Goal: Information Seeking & Learning: Learn about a topic

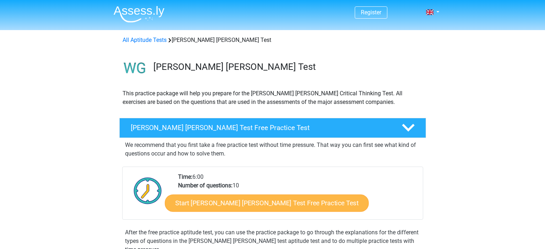
scroll to position [7, 0]
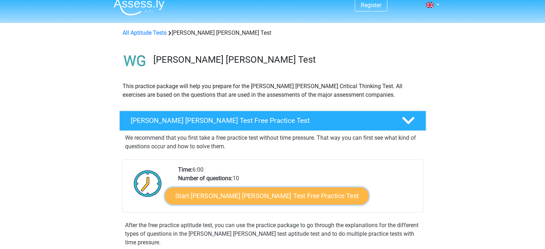
click at [245, 199] on link "Start Watson Glaser Test Free Practice Test" at bounding box center [267, 195] width 204 height 17
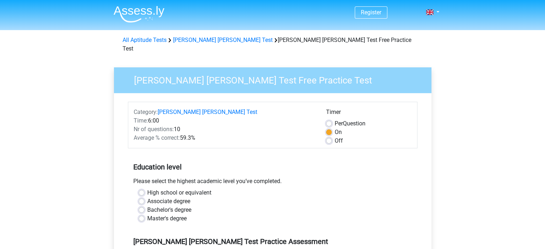
click at [163, 206] on label "Bachelor's degree" at bounding box center [169, 210] width 44 height 9
click at [144, 206] on input "Bachelor's degree" at bounding box center [142, 209] width 6 height 7
radio input "true"
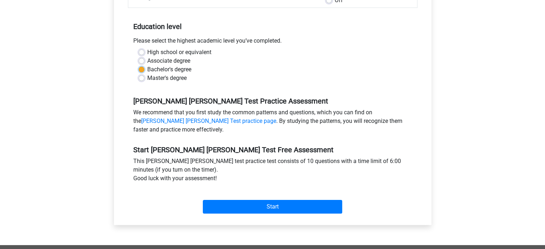
scroll to position [141, 0]
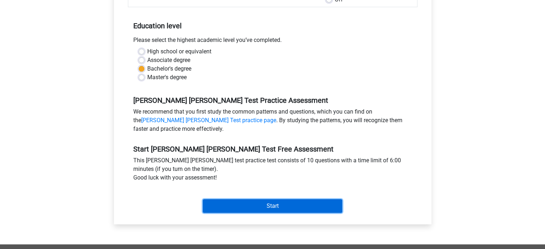
click at [240, 199] on input "Start" at bounding box center [272, 206] width 139 height 14
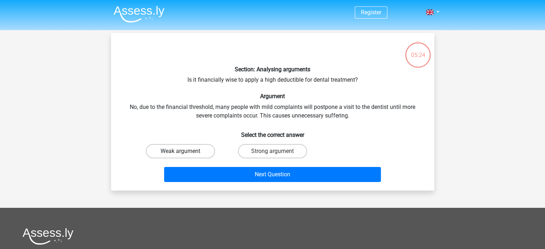
click at [197, 150] on label "Weak argument" at bounding box center [180, 151] width 69 height 14
click at [185, 151] on input "Weak argument" at bounding box center [182, 153] width 5 height 5
radio input "true"
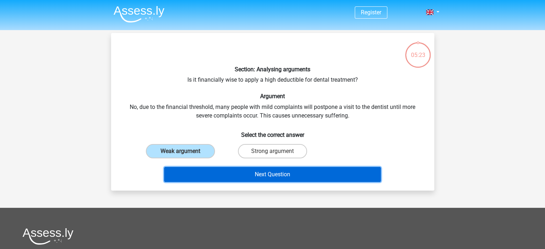
click at [228, 169] on button "Next Question" at bounding box center [272, 174] width 217 height 15
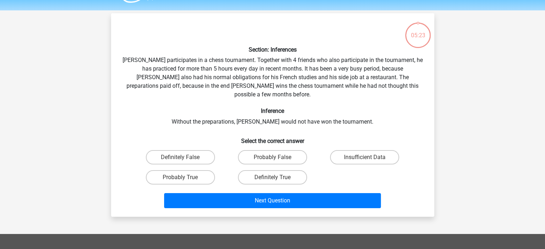
scroll to position [33, 0]
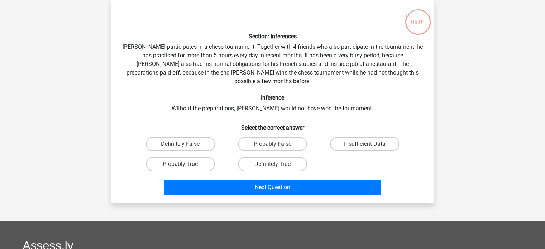
click at [254, 157] on label "Definitely True" at bounding box center [272, 164] width 69 height 14
click at [272, 164] on input "Definitely True" at bounding box center [274, 166] width 5 height 5
radio input "true"
click at [204, 157] on label "Probably True" at bounding box center [180, 164] width 69 height 14
click at [185, 164] on input "Probably True" at bounding box center [182, 166] width 5 height 5
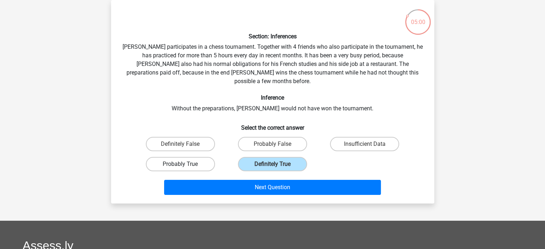
radio input "true"
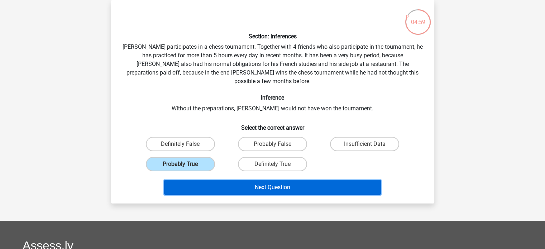
click at [215, 180] on button "Next Question" at bounding box center [272, 187] width 217 height 15
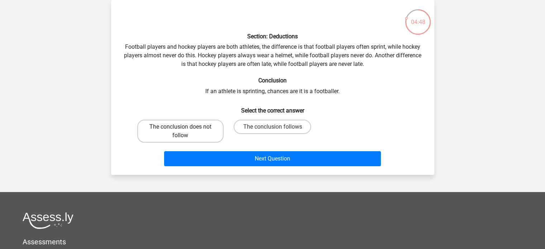
click at [194, 134] on label "The conclusion does not follow" at bounding box center [180, 131] width 86 height 23
click at [185, 131] on input "The conclusion does not follow" at bounding box center [182, 129] width 5 height 5
radio input "true"
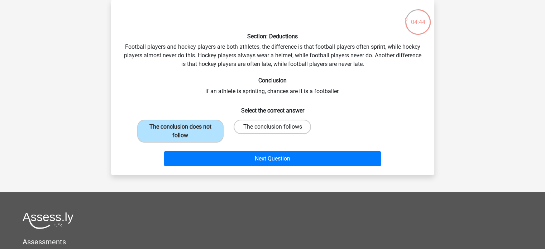
click at [286, 131] on label "The conclusion follows" at bounding box center [271, 127] width 77 height 14
click at [277, 131] on input "The conclusion follows" at bounding box center [274, 129] width 5 height 5
radio input "true"
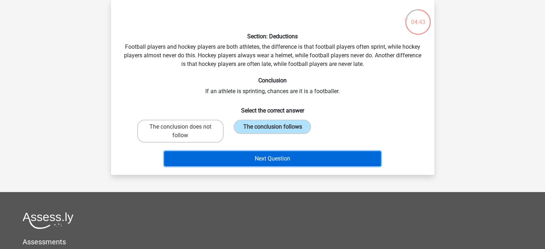
click at [275, 165] on button "Next Question" at bounding box center [272, 158] width 217 height 15
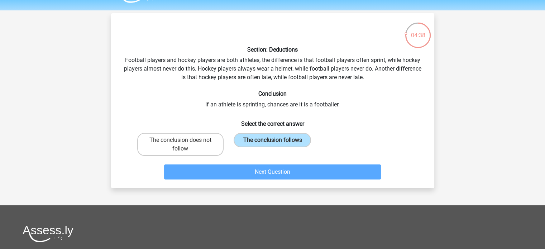
scroll to position [19, 0]
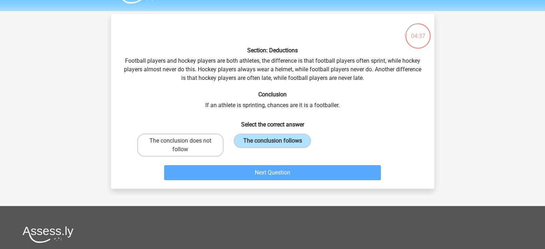
click at [277, 162] on div "Next Question" at bounding box center [272, 171] width 300 height 24
click at [259, 146] on label "The conclusion follows" at bounding box center [271, 141] width 77 height 14
click at [272, 145] on input "The conclusion follows" at bounding box center [274, 143] width 5 height 5
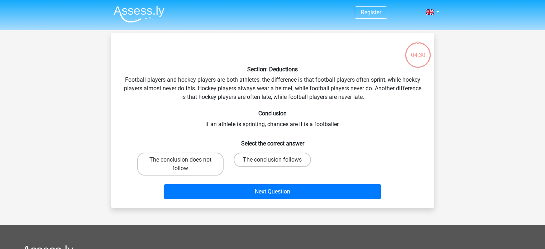
scroll to position [19, 0]
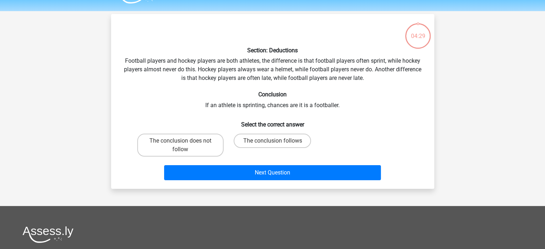
click at [240, 131] on div "The conclusion follows" at bounding box center [272, 145] width 92 height 29
click at [241, 137] on label "The conclusion follows" at bounding box center [271, 141] width 77 height 14
click at [272, 141] on input "The conclusion follows" at bounding box center [274, 143] width 5 height 5
radio input "true"
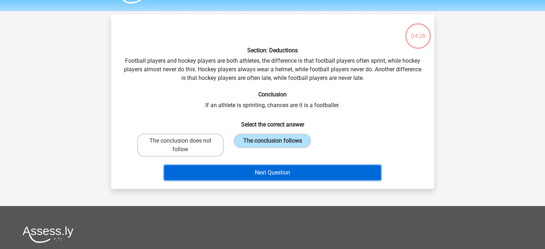
click at [233, 170] on button "Next Question" at bounding box center [272, 172] width 217 height 15
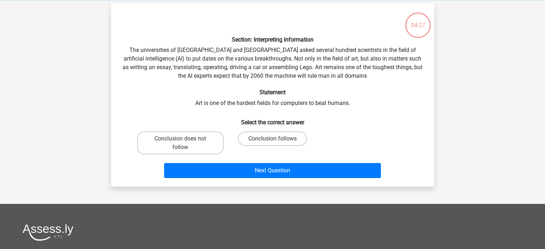
scroll to position [0, 0]
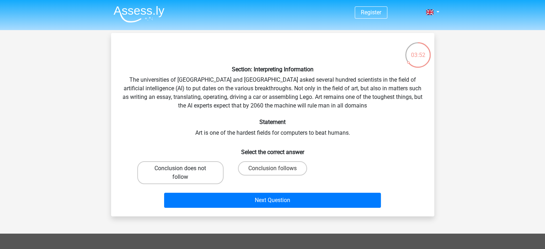
click at [185, 165] on label "Conclusion does not follow" at bounding box center [180, 172] width 86 height 23
click at [185, 168] on input "Conclusion does not follow" at bounding box center [182, 170] width 5 height 5
radio input "true"
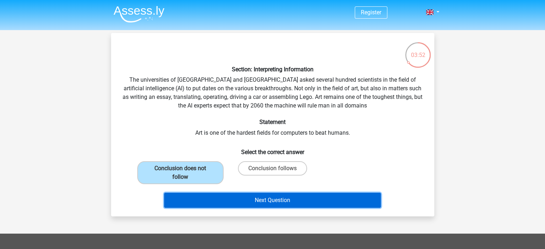
click at [220, 200] on button "Next Question" at bounding box center [272, 200] width 217 height 15
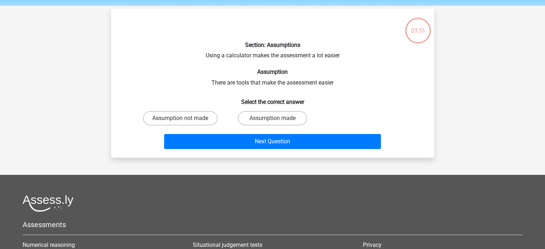
scroll to position [33, 0]
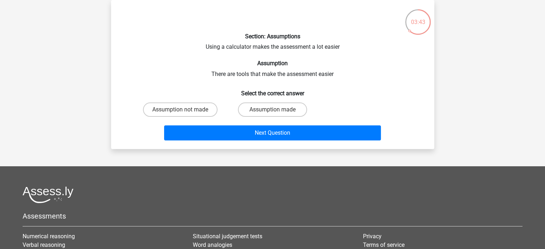
click at [201, 98] on div "Section: Assumptions Using a calculator makes the assessment a lot easier Assum…" at bounding box center [272, 74] width 317 height 137
click at [203, 108] on label "Assumption not made" at bounding box center [180, 109] width 74 height 14
click at [185, 110] on input "Assumption not made" at bounding box center [182, 112] width 5 height 5
radio input "true"
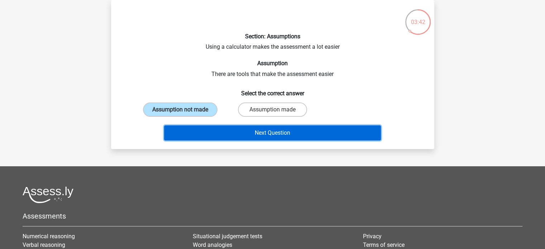
click at [238, 131] on button "Next Question" at bounding box center [272, 132] width 217 height 15
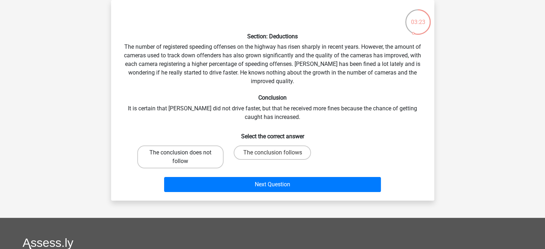
click at [198, 167] on label "The conclusion does not follow" at bounding box center [180, 156] width 86 height 23
click at [185, 157] on input "The conclusion does not follow" at bounding box center [182, 155] width 5 height 5
radio input "true"
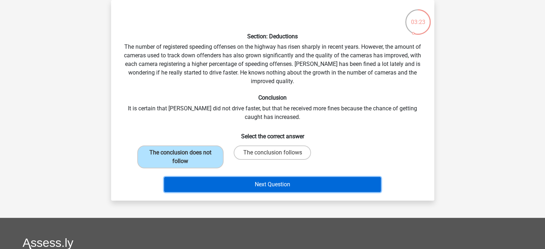
click at [239, 184] on button "Next Question" at bounding box center [272, 184] width 217 height 15
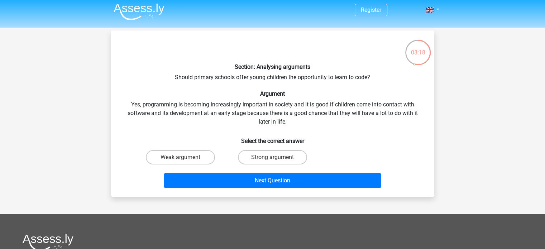
scroll to position [2, 0]
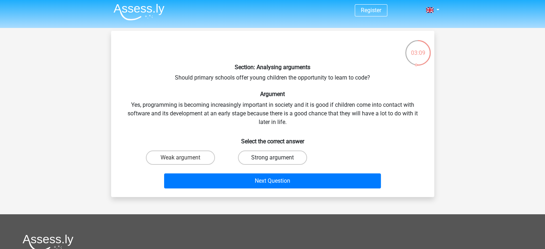
click at [262, 163] on label "Strong argument" at bounding box center [272, 157] width 69 height 14
click at [272, 162] on input "Strong argument" at bounding box center [274, 160] width 5 height 5
radio input "true"
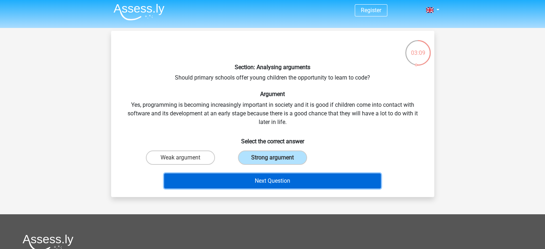
click at [263, 182] on button "Next Question" at bounding box center [272, 180] width 217 height 15
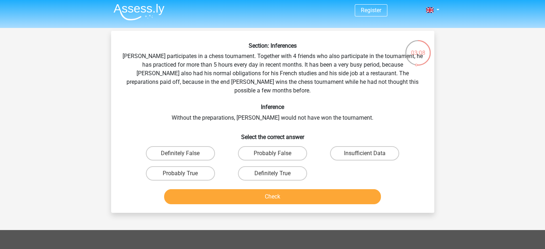
scroll to position [33, 0]
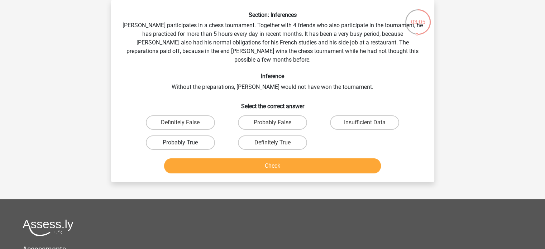
click at [198, 135] on label "Probably True" at bounding box center [180, 142] width 69 height 14
click at [185, 143] on input "Probably True" at bounding box center [182, 145] width 5 height 5
radio input "true"
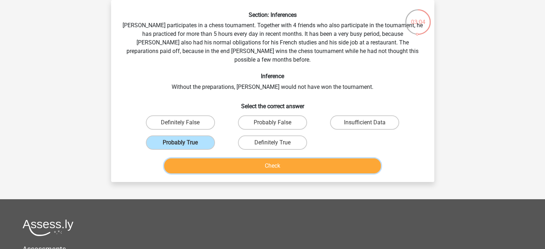
click at [227, 160] on button "Check" at bounding box center [272, 165] width 217 height 15
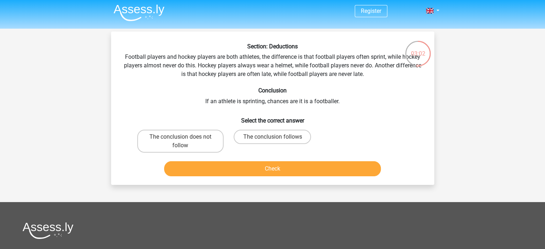
scroll to position [1, 0]
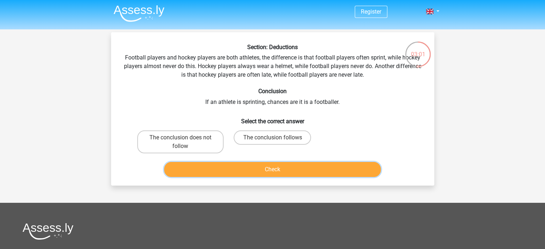
click at [258, 170] on button "Check" at bounding box center [272, 169] width 217 height 15
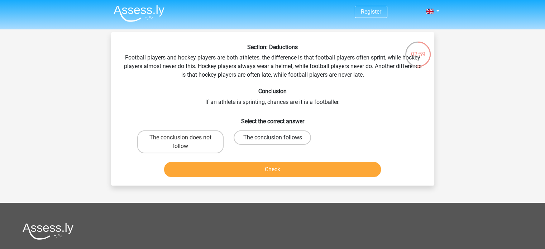
click at [242, 142] on label "The conclusion follows" at bounding box center [271, 137] width 77 height 14
click at [272, 142] on input "The conclusion follows" at bounding box center [274, 139] width 5 height 5
radio input "true"
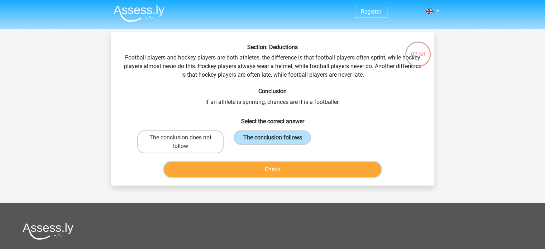
click at [239, 165] on button "Check" at bounding box center [272, 169] width 217 height 15
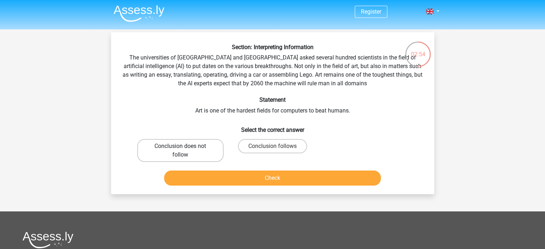
click at [211, 155] on label "Conclusion does not follow" at bounding box center [180, 150] width 86 height 23
click at [185, 151] on input "Conclusion does not follow" at bounding box center [182, 148] width 5 height 5
radio input "true"
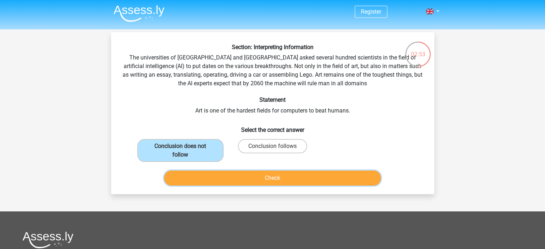
click at [222, 177] on button "Check" at bounding box center [272, 177] width 217 height 15
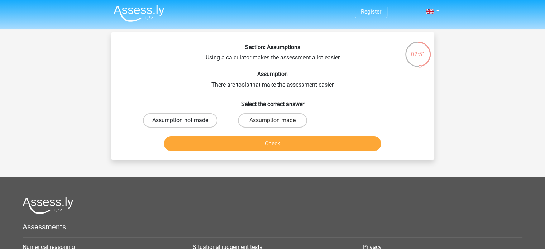
click at [201, 116] on label "Assumption not made" at bounding box center [180, 120] width 74 height 14
click at [185, 120] on input "Assumption not made" at bounding box center [182, 122] width 5 height 5
radio input "true"
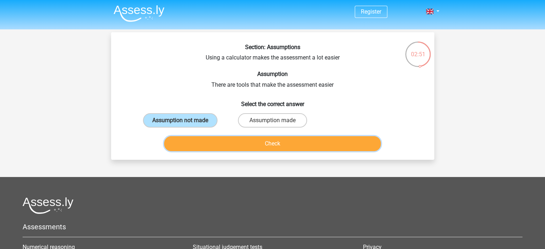
click at [217, 145] on button "Check" at bounding box center [272, 143] width 217 height 15
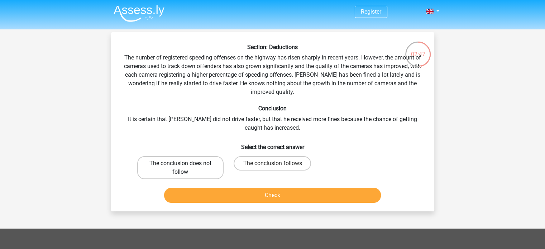
click at [217, 169] on label "The conclusion does not follow" at bounding box center [180, 167] width 86 height 23
click at [185, 168] on input "The conclusion does not follow" at bounding box center [182, 165] width 5 height 5
radio input "true"
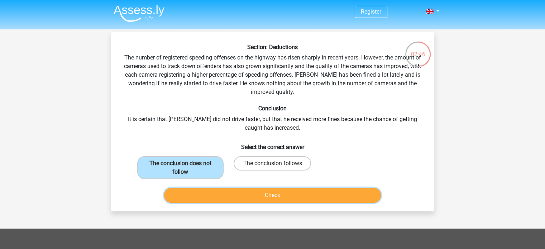
click at [228, 190] on button "Check" at bounding box center [272, 195] width 217 height 15
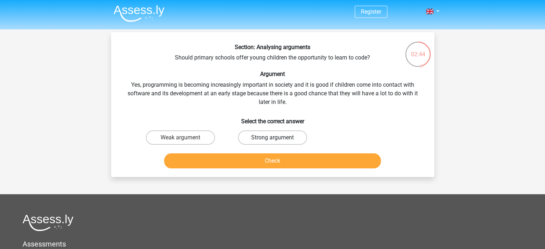
click at [249, 144] on label "Strong argument" at bounding box center [272, 137] width 69 height 14
click at [272, 142] on input "Strong argument" at bounding box center [274, 139] width 5 height 5
radio input "true"
click at [245, 165] on button "Check" at bounding box center [272, 160] width 217 height 15
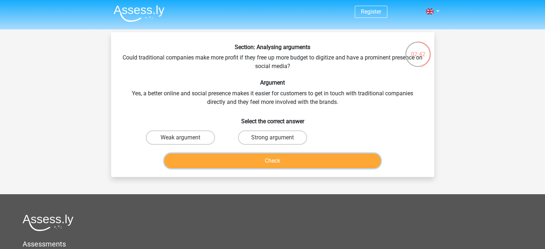
click at [249, 160] on button "Check" at bounding box center [272, 160] width 217 height 15
click at [258, 135] on label "Strong argument" at bounding box center [272, 137] width 69 height 14
click at [272, 137] on input "Strong argument" at bounding box center [274, 139] width 5 height 5
radio input "true"
click at [255, 160] on button "Check" at bounding box center [272, 160] width 217 height 15
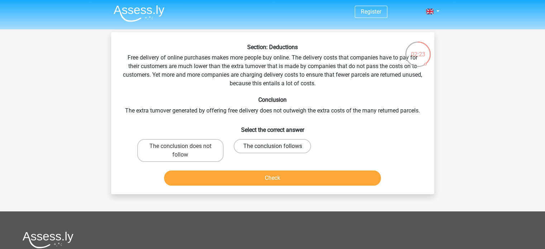
click at [252, 148] on label "The conclusion follows" at bounding box center [271, 146] width 77 height 14
click at [272, 148] on input "The conclusion follows" at bounding box center [274, 148] width 5 height 5
radio input "true"
click at [246, 183] on button "Check" at bounding box center [272, 177] width 217 height 15
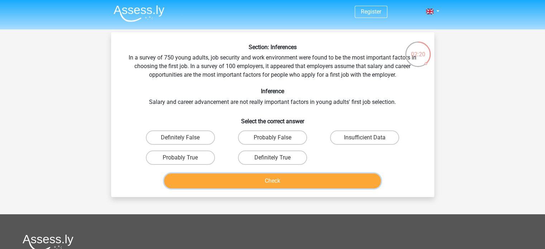
click at [246, 183] on button "Check" at bounding box center [272, 180] width 217 height 15
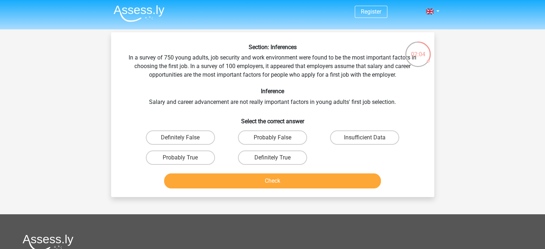
click at [307, 162] on div "Definitely True" at bounding box center [272, 157] width 86 height 14
click at [298, 141] on label "Probably False" at bounding box center [272, 137] width 69 height 14
click at [277, 141] on input "Probably False" at bounding box center [274, 139] width 5 height 5
radio input "true"
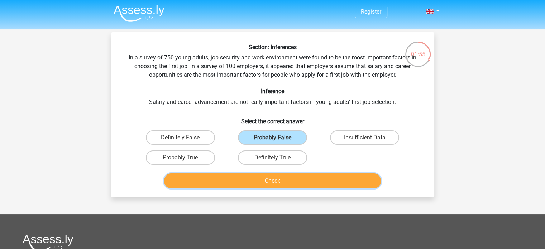
click at [304, 180] on button "Check" at bounding box center [272, 180] width 217 height 15
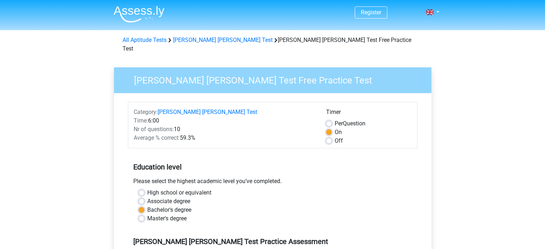
scroll to position [141, 0]
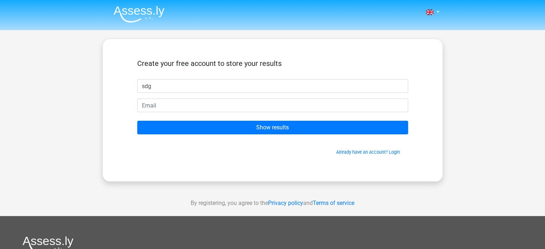
type input "sdg"
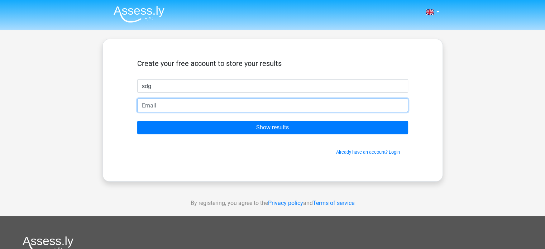
click at [279, 111] on input "email" at bounding box center [272, 105] width 271 height 14
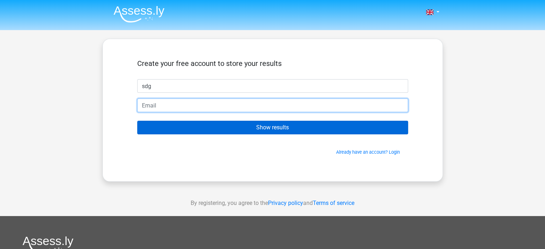
type input "[EMAIL_ADDRESS][DOMAIN_NAME]"
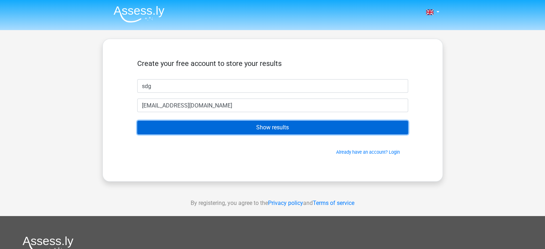
click at [221, 127] on input "Show results" at bounding box center [272, 128] width 271 height 14
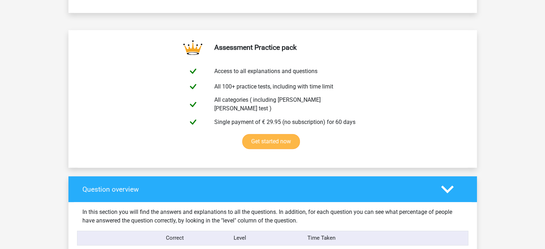
scroll to position [374, 0]
